Goal: Browse casually

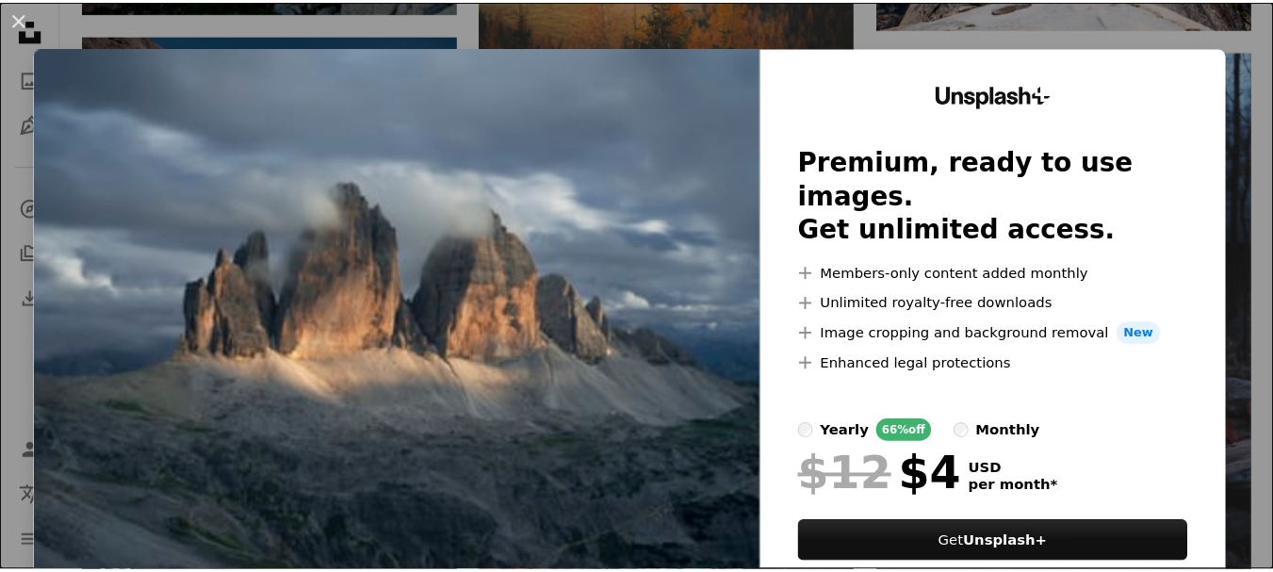
scroll to position [5652, 0]
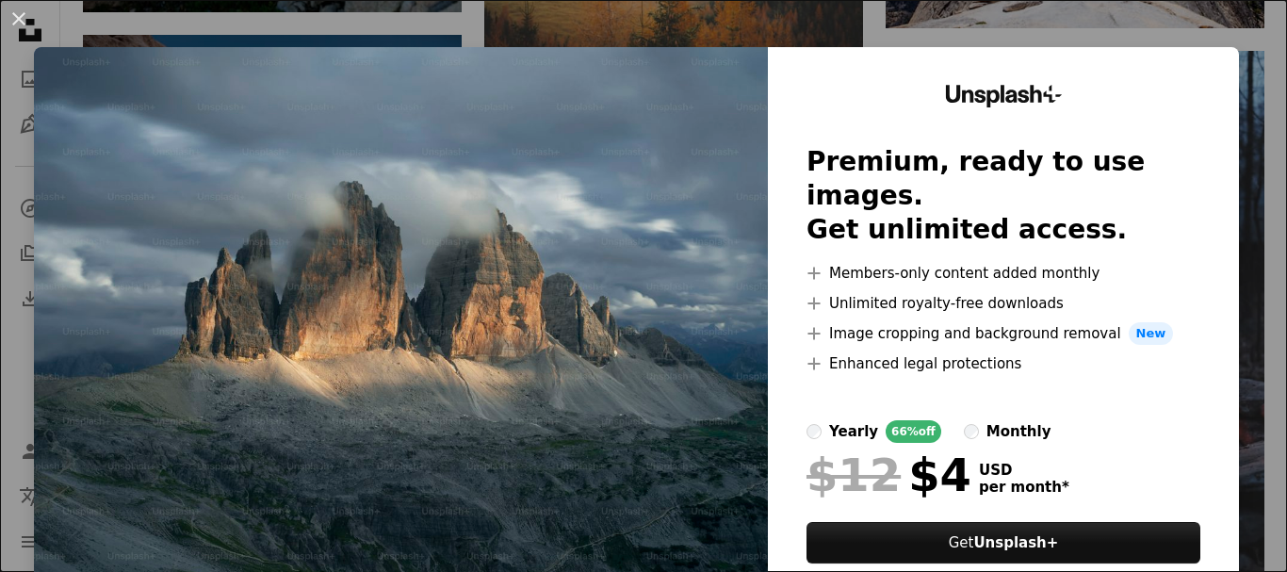
click at [642, 297] on img at bounding box center [401, 346] width 734 height 599
drag, startPoint x: 10, startPoint y: 37, endPoint x: 8, endPoint y: 15, distance: 21.7
click at [10, 30] on button "An X shape" at bounding box center [19, 19] width 23 height 23
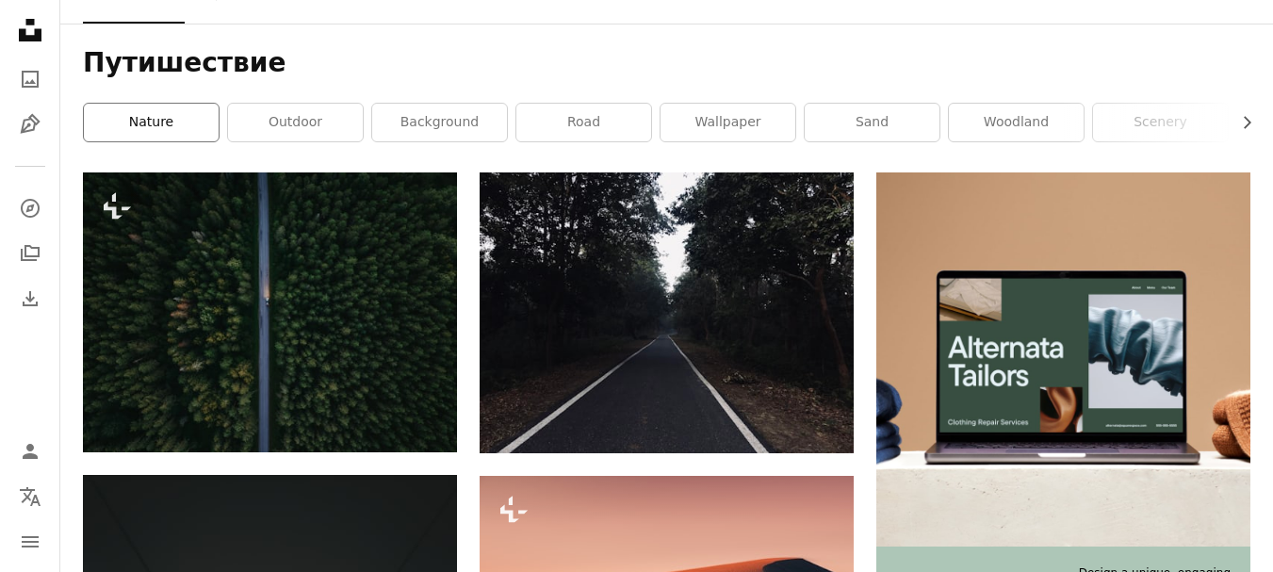
scroll to position [188, 0]
